Goal: Task Accomplishment & Management: Use online tool/utility

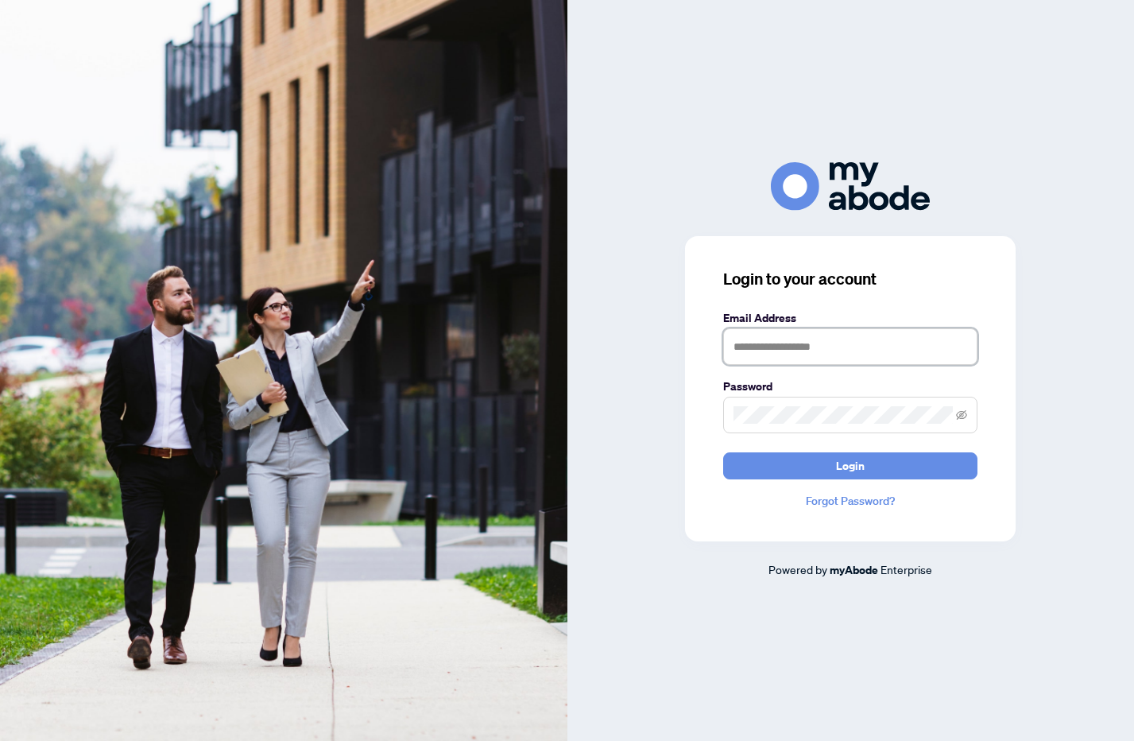
click at [856, 330] on input "text" at bounding box center [850, 346] width 254 height 37
type input "**********"
click at [824, 405] on span at bounding box center [850, 415] width 254 height 37
click at [723, 452] on button "Login" at bounding box center [850, 465] width 254 height 27
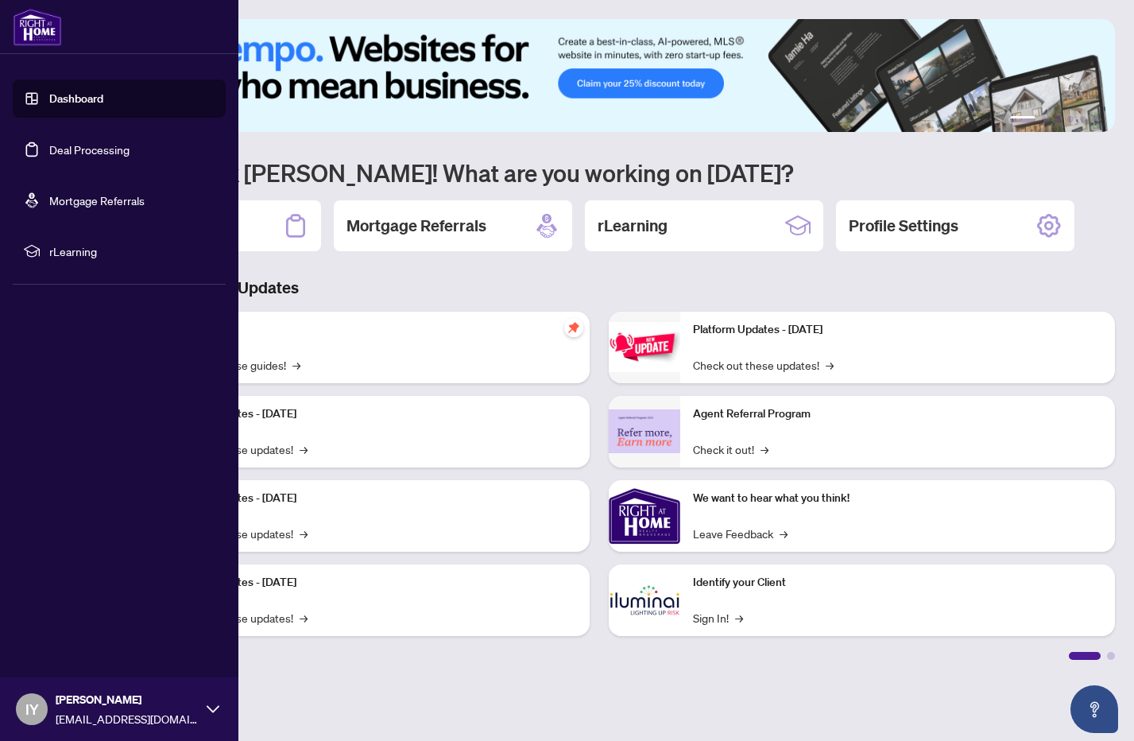
click at [105, 148] on link "Deal Processing" at bounding box center [89, 149] width 80 height 14
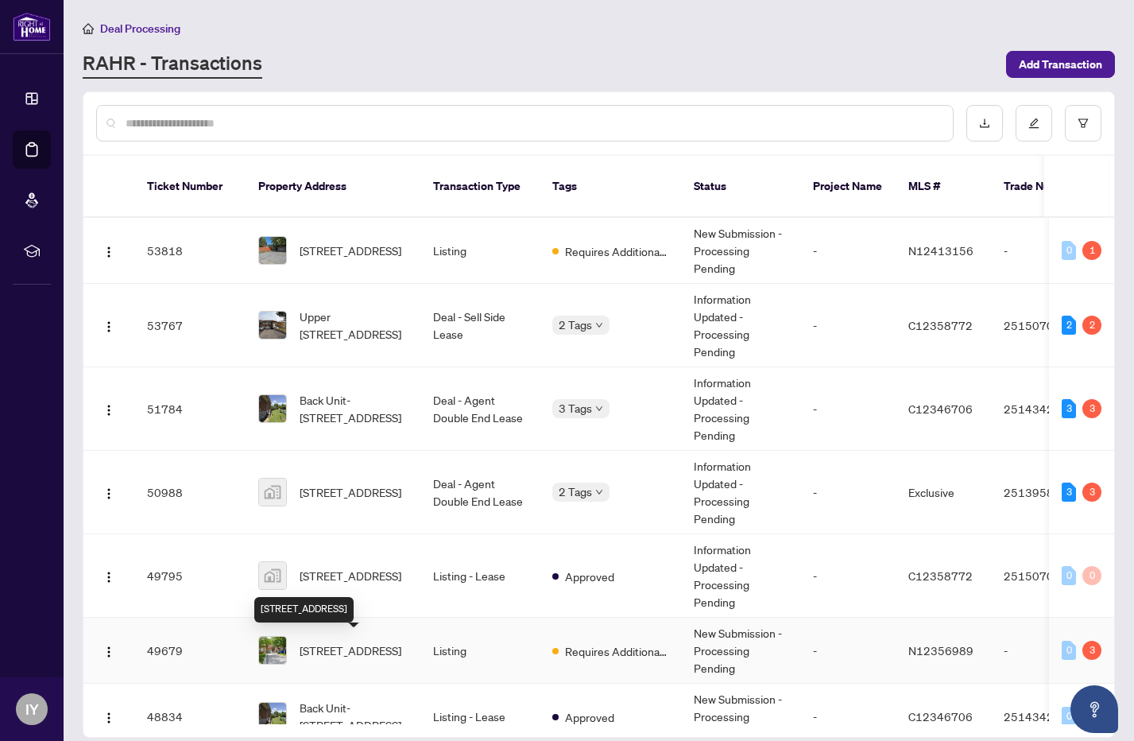
click at [350, 642] on span "[STREET_ADDRESS]" at bounding box center [351, 650] width 102 height 17
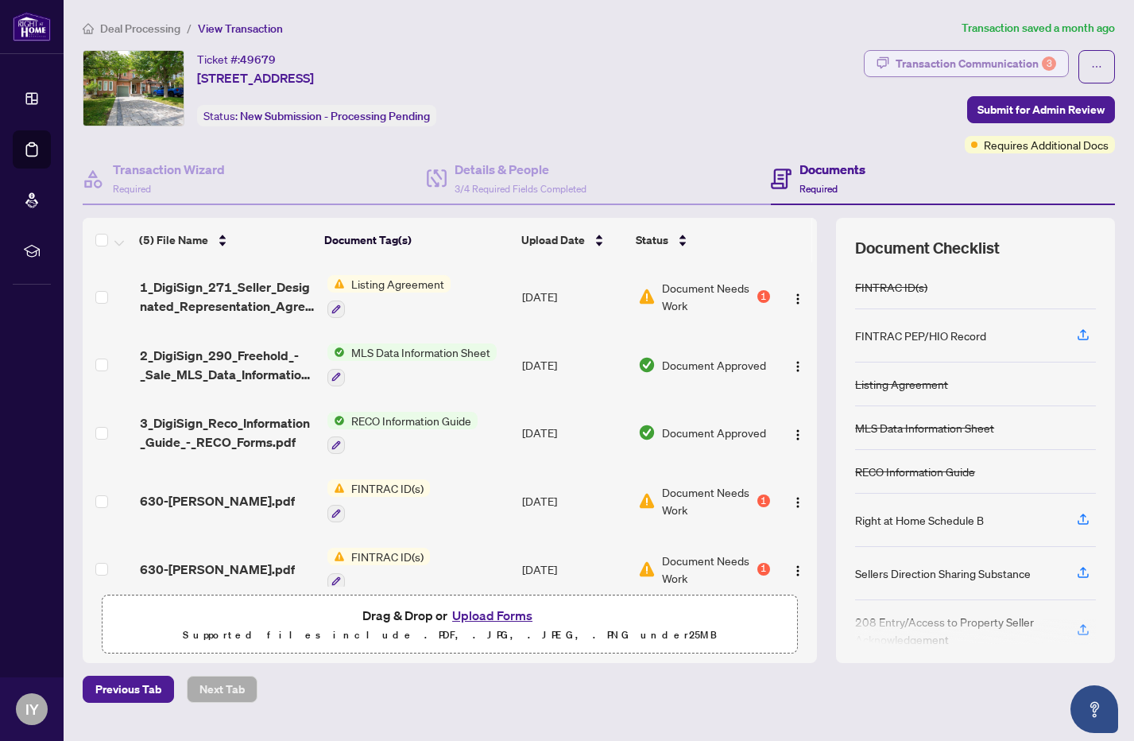
click at [1031, 57] on div "Transaction Communication 3" at bounding box center [976, 63] width 161 height 25
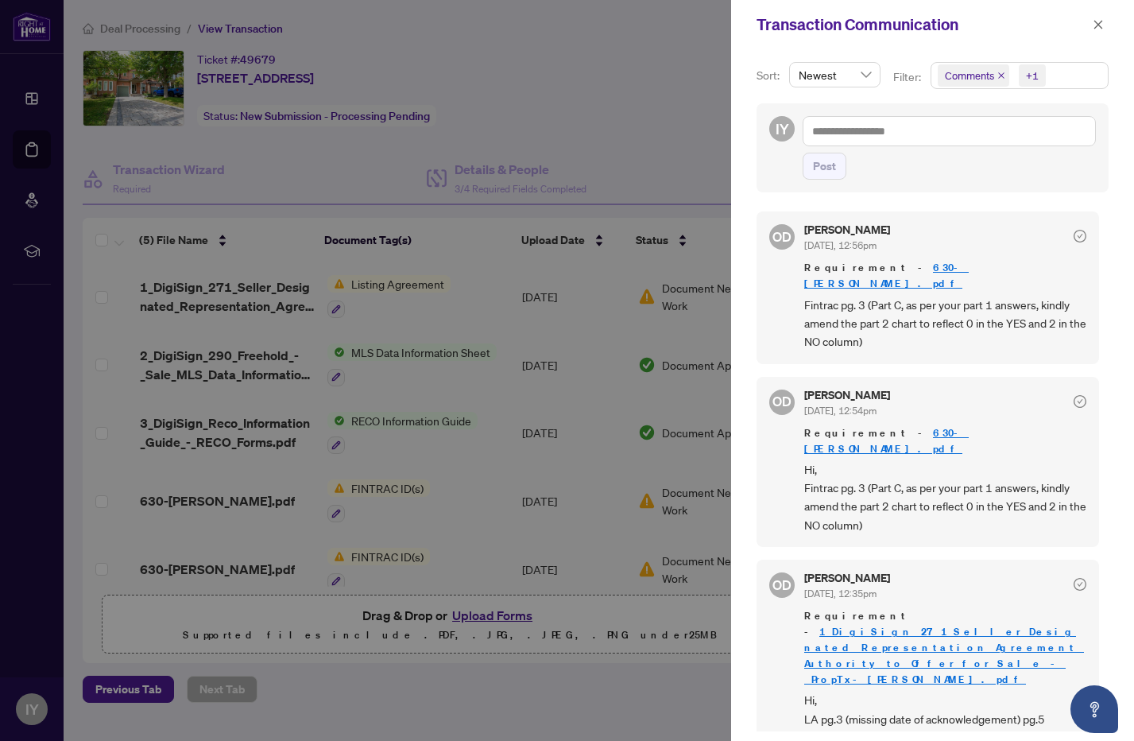
scroll to position [3, 0]
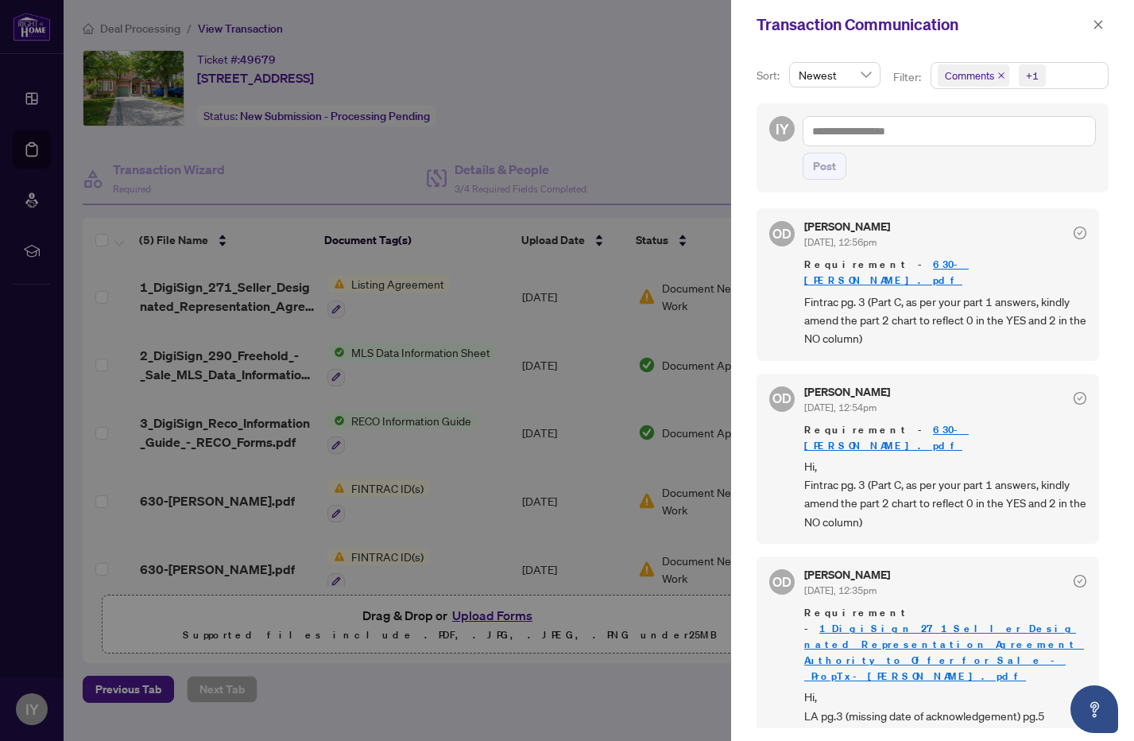
click at [29, 145] on div at bounding box center [567, 370] width 1134 height 741
click at [1103, 24] on icon "close" at bounding box center [1098, 24] width 11 height 11
